Goal: Information Seeking & Learning: Check status

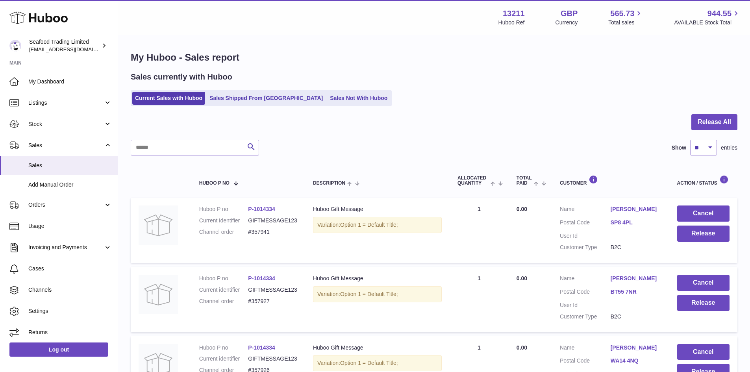
select select "**"
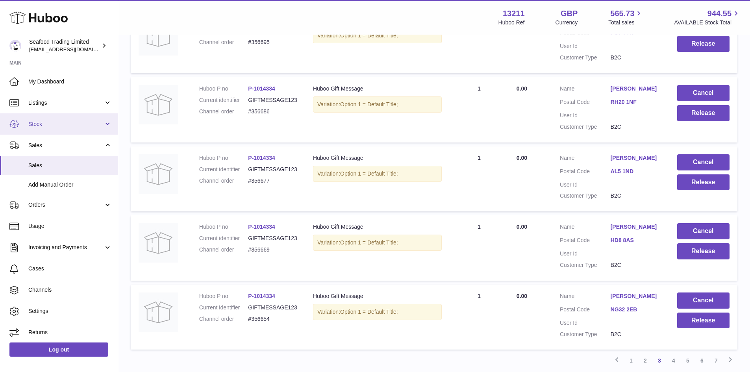
click at [42, 125] on span "Stock" at bounding box center [65, 123] width 75 height 7
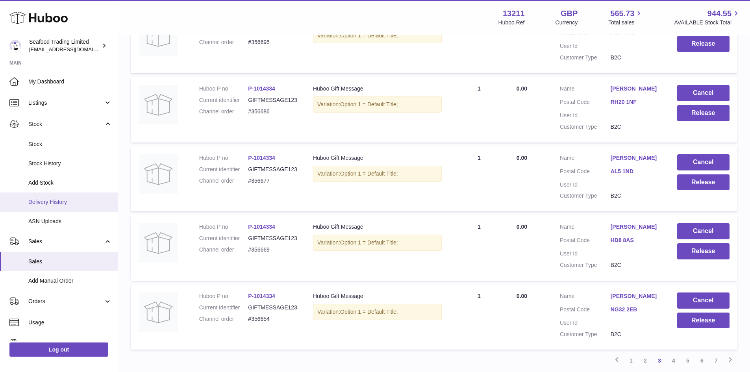
click at [50, 201] on span "Delivery History" at bounding box center [69, 201] width 83 height 7
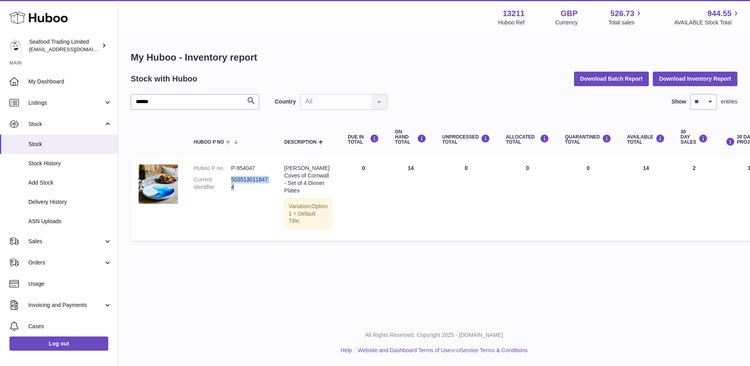
drag, startPoint x: 237, startPoint y: 185, endPoint x: 232, endPoint y: 181, distance: 6.4
click at [232, 181] on dd "5035130118474" at bounding box center [249, 183] width 37 height 15
drag, startPoint x: 181, startPoint y: 108, endPoint x: 126, endPoint y: 102, distance: 55.5
click at [126, 102] on div "My Huboo - Inventory report Stock with Huboo Download Batch Report Download Inv…" at bounding box center [434, 147] width 632 height 225
paste input "********"
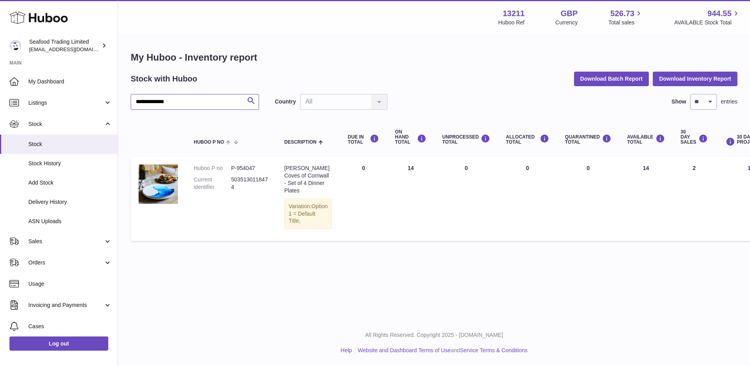
drag, startPoint x: 189, startPoint y: 100, endPoint x: 120, endPoint y: 102, distance: 68.5
click at [120, 102] on div "**********" at bounding box center [434, 147] width 632 height 225
paste input "text"
type input "*******"
click at [44, 125] on span "Stock" at bounding box center [65, 123] width 75 height 7
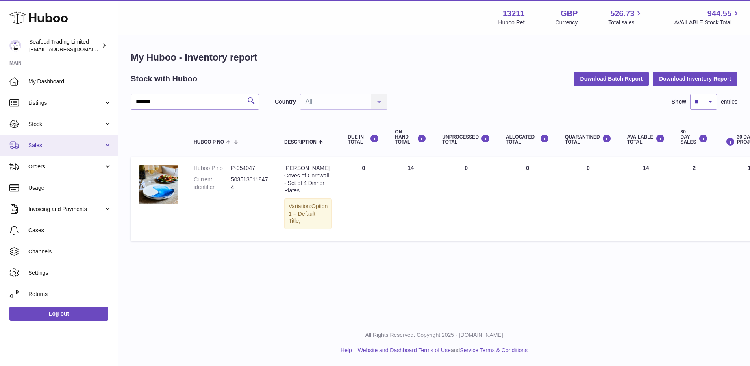
click at [43, 142] on span "Sales" at bounding box center [65, 145] width 75 height 7
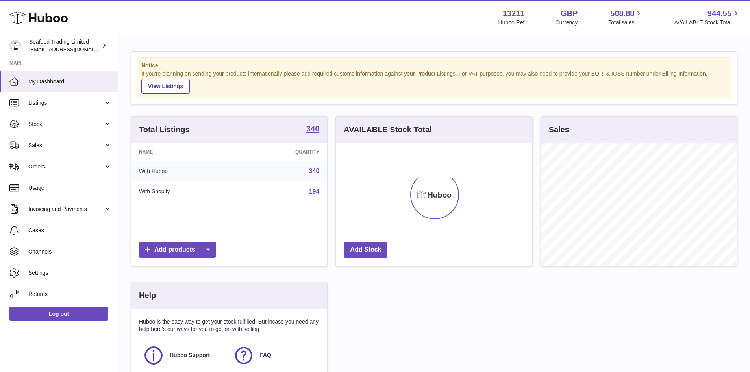
scroll to position [123, 196]
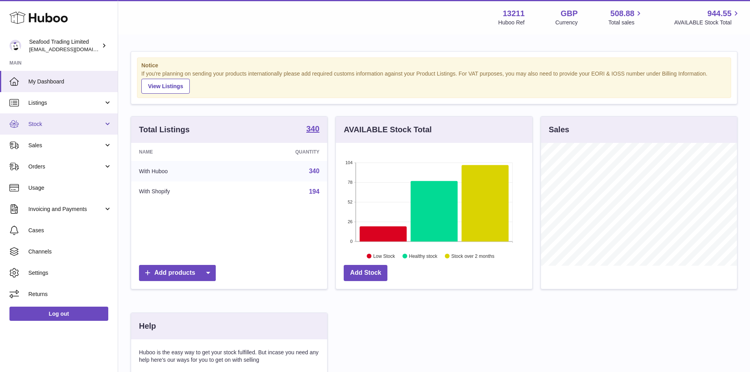
click at [41, 118] on link "Stock" at bounding box center [59, 123] width 118 height 21
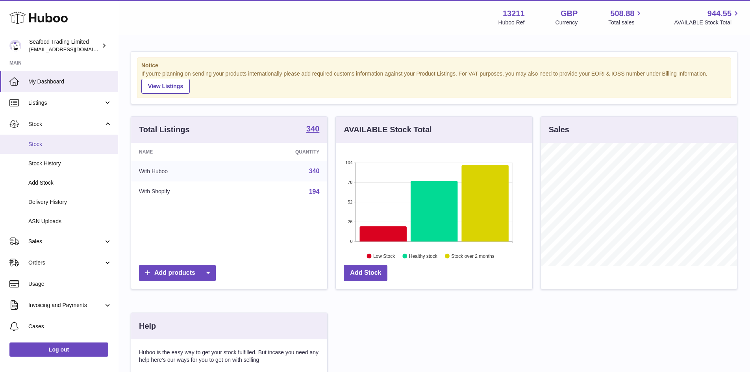
click at [38, 139] on link "Stock" at bounding box center [59, 144] width 118 height 19
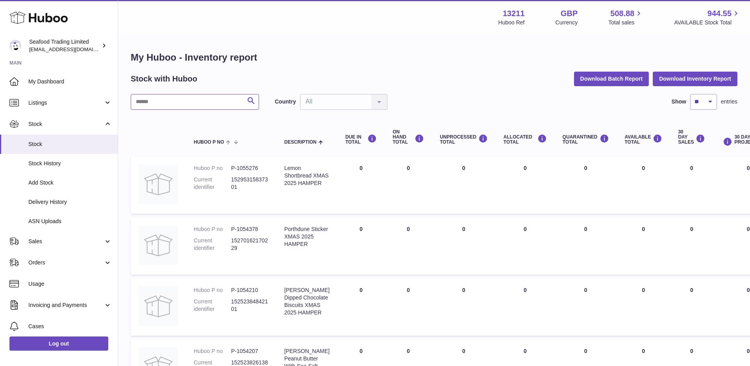
click at [186, 94] on input "text" at bounding box center [195, 102] width 128 height 16
paste input "*******"
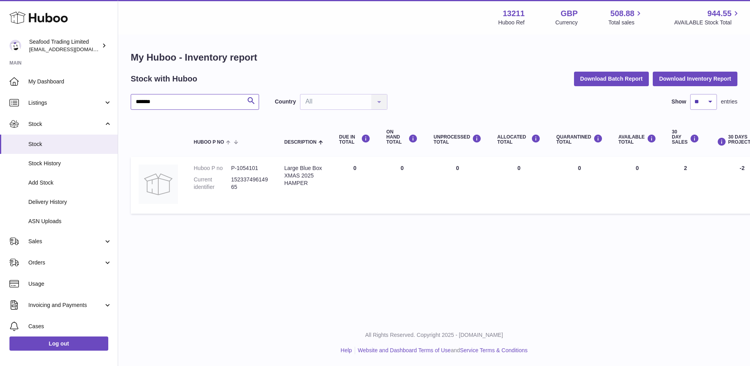
type input "*******"
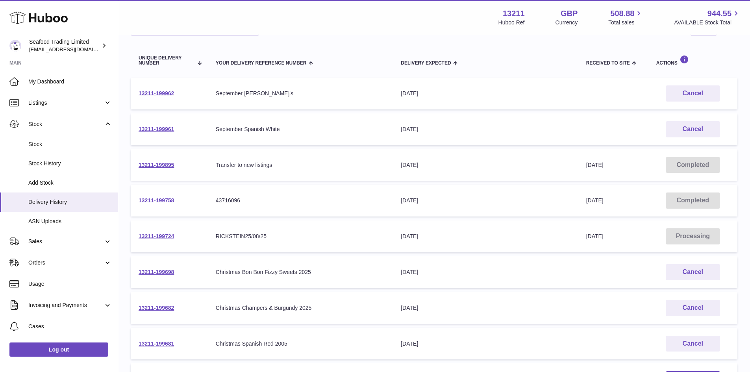
scroll to position [79, 0]
drag, startPoint x: 185, startPoint y: 272, endPoint x: 137, endPoint y: 270, distance: 48.5
click at [137, 270] on td "13211-199698" at bounding box center [169, 272] width 77 height 32
copy link "13211-199698"
click at [178, 272] on td "13211-199698" at bounding box center [169, 272] width 77 height 32
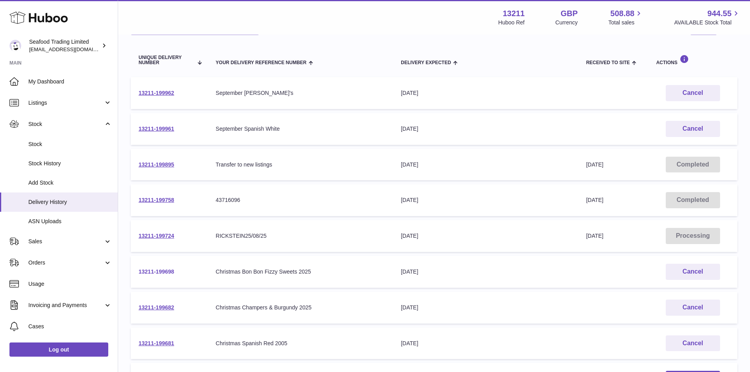
drag, startPoint x: 178, startPoint y: 272, endPoint x: 146, endPoint y: 272, distance: 32.3
click at [146, 272] on td "13211-199698" at bounding box center [169, 272] width 77 height 32
copy link "13211-199698"
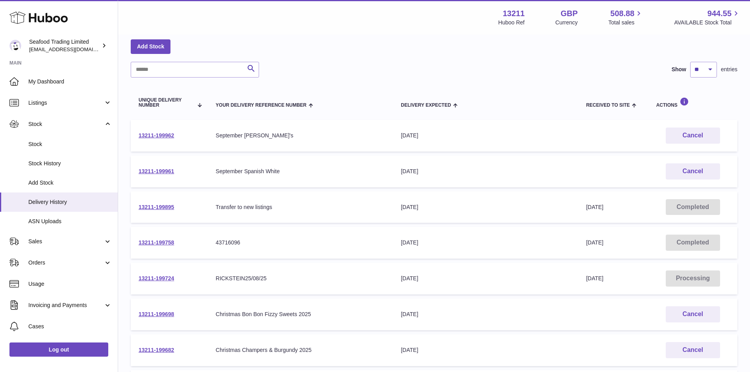
scroll to position [0, 0]
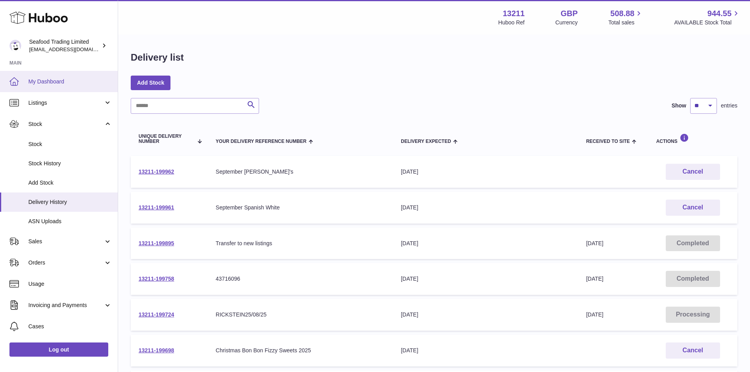
click at [44, 79] on span "My Dashboard" at bounding box center [69, 81] width 83 height 7
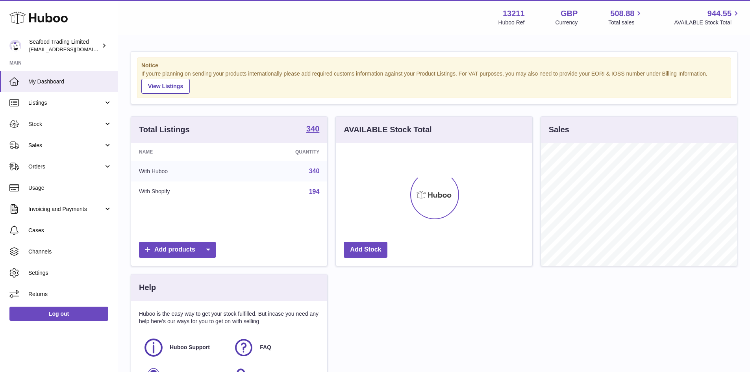
scroll to position [123, 196]
